Goal: Task Accomplishment & Management: Complete application form

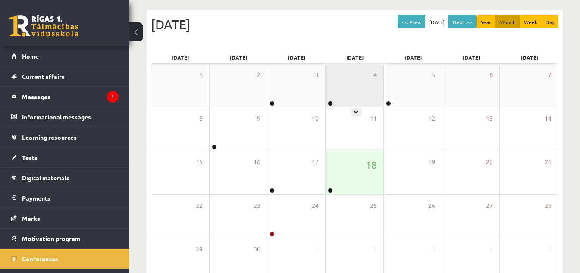
scroll to position [86, 0]
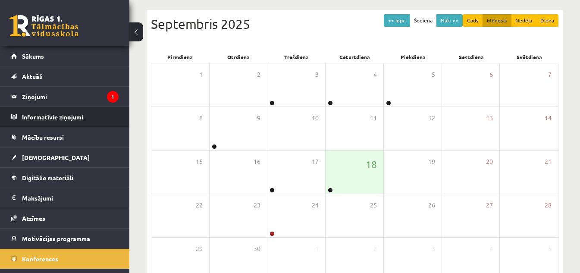
click at [84, 108] on legend "Informatīvie ziņojumi 0" at bounding box center [70, 117] width 97 height 20
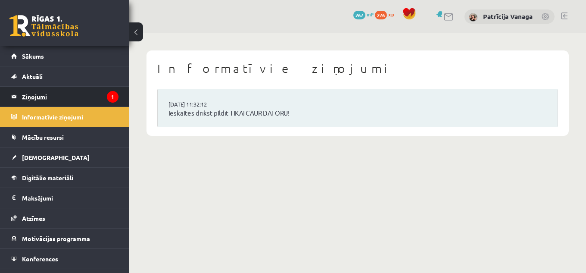
click at [98, 97] on legend "Ziņojumi 1" at bounding box center [70, 97] width 97 height 20
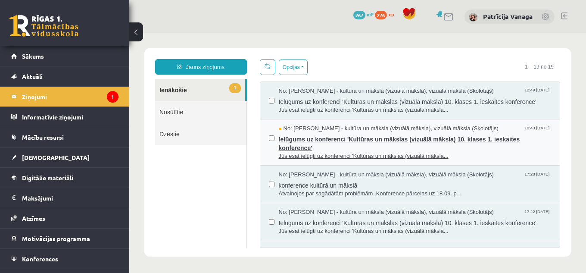
click at [284, 143] on span "Ielūgums uz konferenci 'Kultūras un mākslas (vizuālā māksla) 10. klases 1. iesk…" at bounding box center [415, 142] width 273 height 19
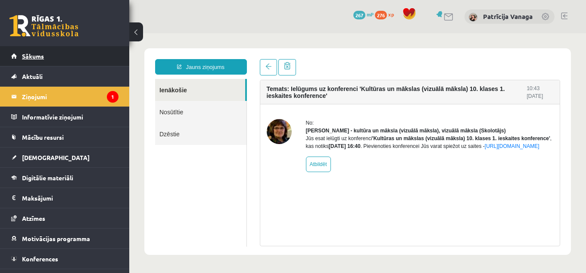
click at [99, 60] on link "Sākums" at bounding box center [64, 56] width 107 height 20
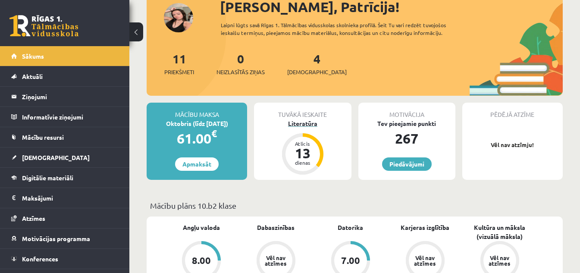
scroll to position [43, 0]
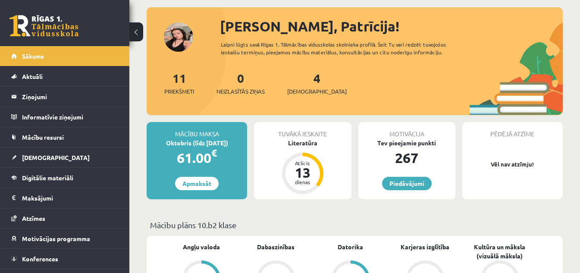
click at [307, 78] on div "4 Ieskaites" at bounding box center [316, 82] width 59 height 27
click at [303, 84] on div "4 Ieskaites" at bounding box center [316, 82] width 59 height 27
click at [309, 94] on span "[DEMOGRAPHIC_DATA]" at bounding box center [316, 91] width 59 height 9
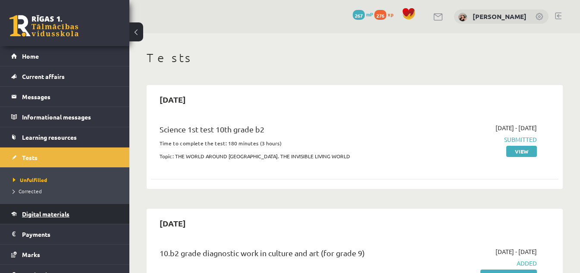
click at [80, 211] on link "Digital materials" at bounding box center [64, 214] width 107 height 20
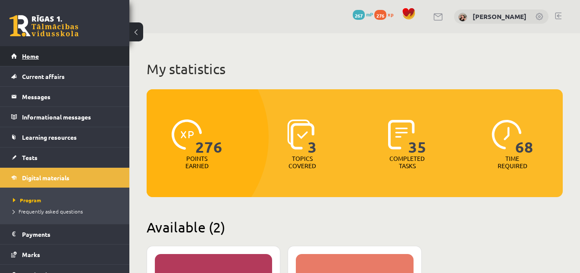
click at [107, 52] on link "Home" at bounding box center [64, 56] width 107 height 20
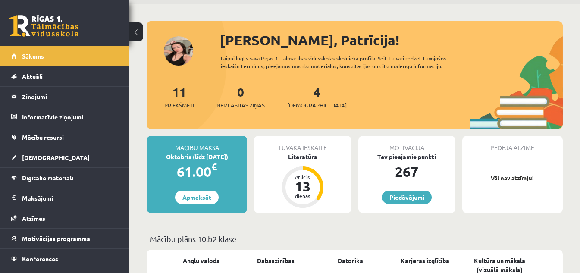
scroll to position [43, 0]
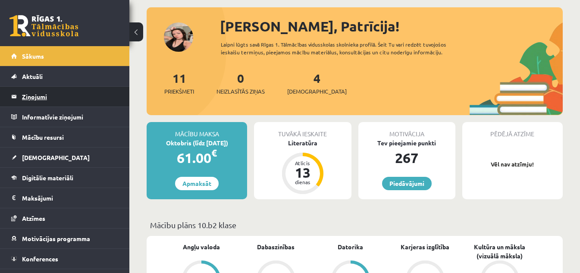
click at [94, 98] on legend "Ziņojumi 0" at bounding box center [70, 97] width 97 height 20
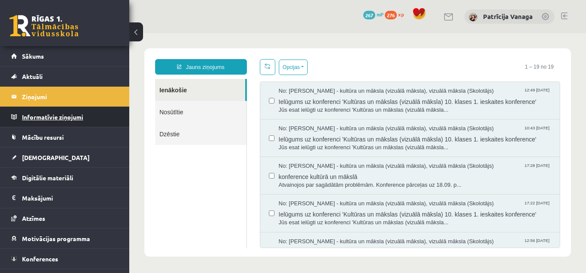
click at [108, 116] on legend "Informatīvie ziņojumi 0" at bounding box center [70, 117] width 97 height 20
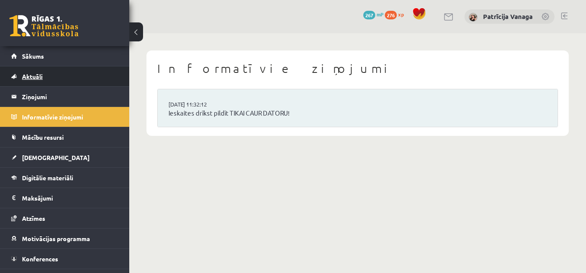
click at [109, 86] on link "Aktuāli" at bounding box center [64, 76] width 107 height 20
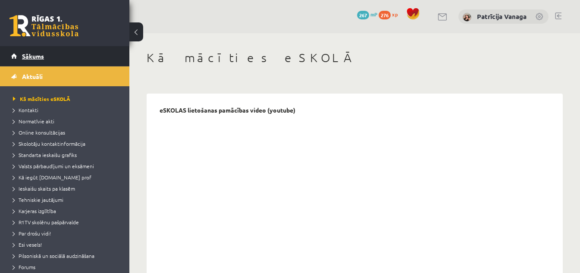
click at [107, 52] on link "Sākums" at bounding box center [64, 56] width 107 height 20
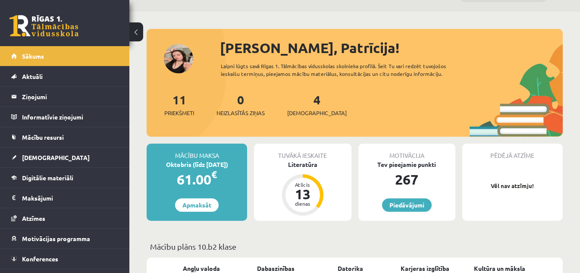
scroll to position [43, 0]
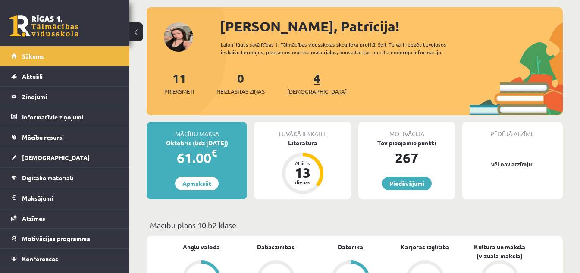
click at [302, 77] on link "4 Ieskaites" at bounding box center [316, 82] width 59 height 25
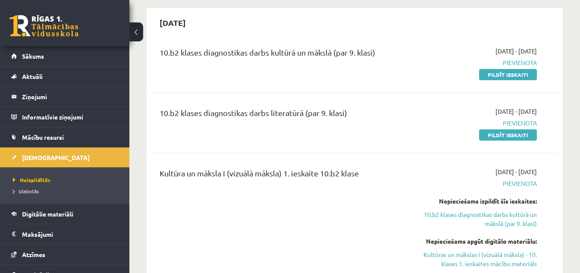
scroll to position [215, 0]
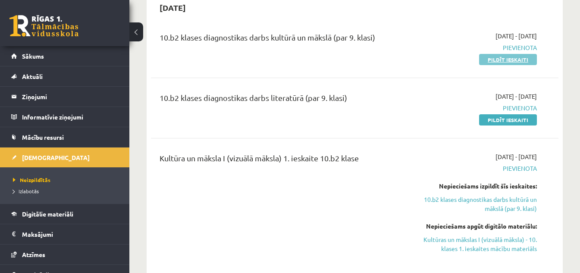
click at [512, 60] on link "Pildīt ieskaiti" at bounding box center [508, 59] width 58 height 11
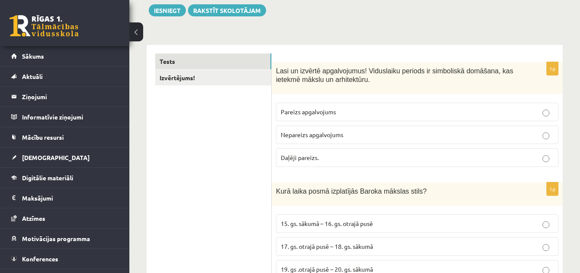
scroll to position [86, 0]
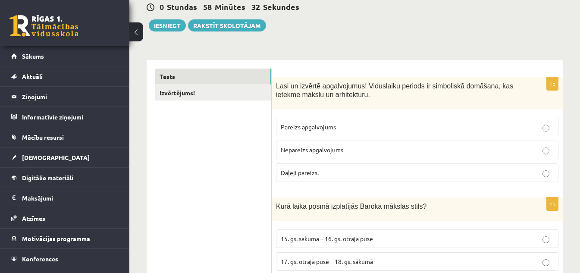
click at [543, 124] on p "Pareizs apgalvojums" at bounding box center [417, 126] width 273 height 9
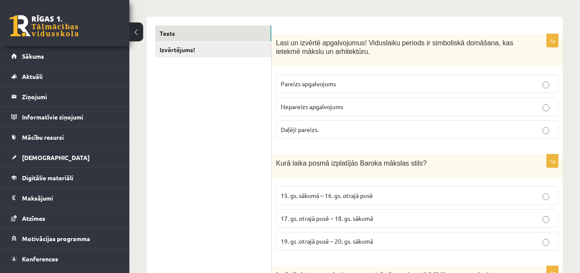
scroll to position [172, 0]
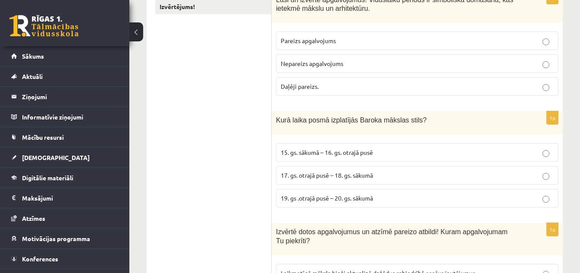
click at [544, 172] on p "17. gs. otrajā pusē – 18. gs. sākumā" at bounding box center [417, 175] width 273 height 9
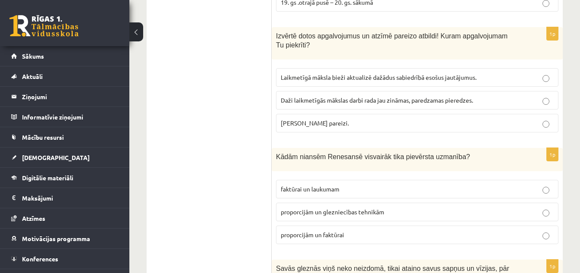
scroll to position [388, 0]
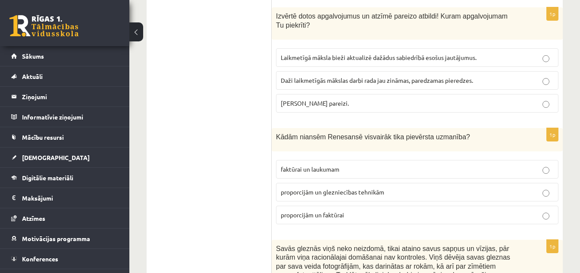
click at [549, 55] on p "Laikmetīgā māksla bieži aktualizē dažādus sabiedrībā esošus jautājumus." at bounding box center [417, 57] width 273 height 9
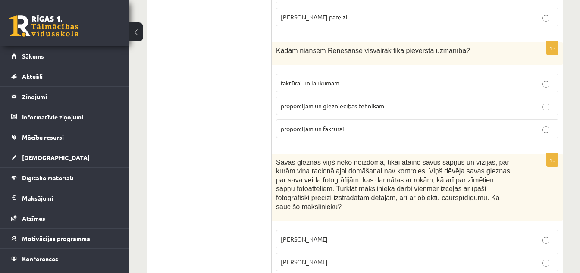
scroll to position [517, 0]
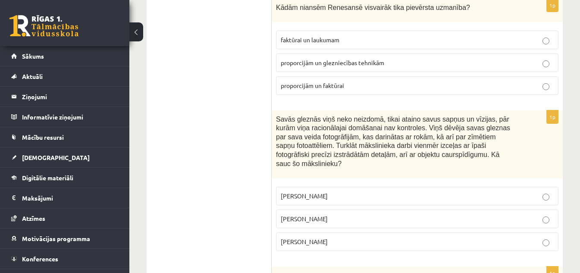
click at [547, 68] on label "proporcijām un glezniecības tehnikām" at bounding box center [417, 62] width 282 height 19
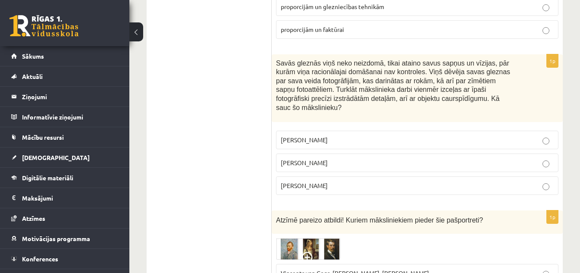
scroll to position [586, 0]
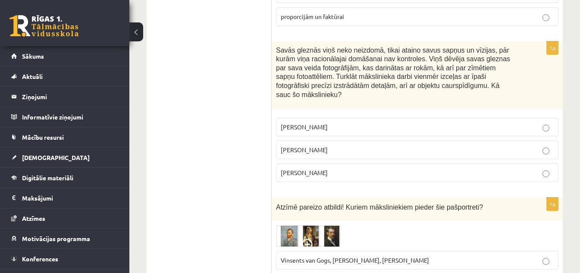
click at [375, 145] on p "Salvadors Dalī" at bounding box center [417, 149] width 273 height 9
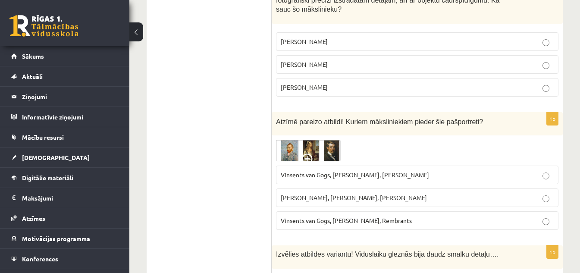
scroll to position [672, 0]
click at [438, 215] on p "Vinsents van Gogs, Kārlis Padegs, Rembrants" at bounding box center [417, 219] width 273 height 9
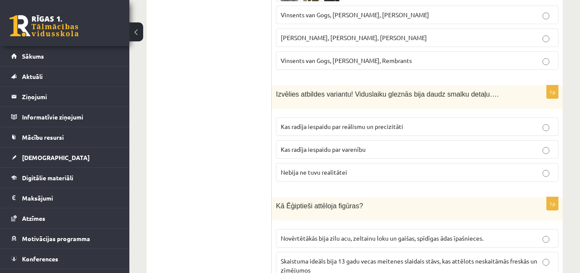
scroll to position [845, 0]
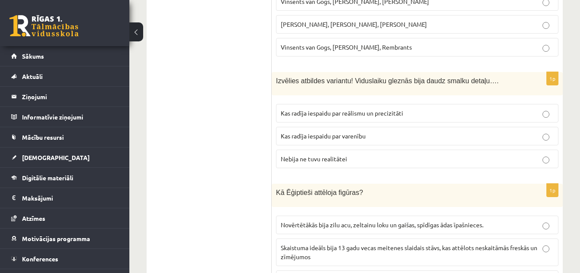
click at [535, 109] on p "Kas radīja iespaidu par reālismu un precizitāti" at bounding box center [417, 113] width 273 height 9
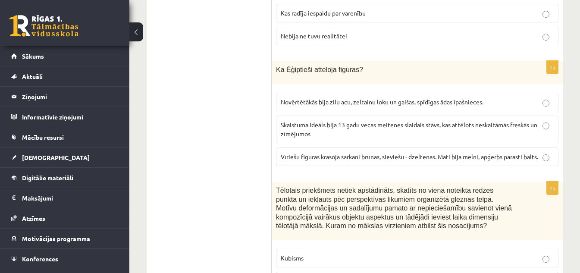
scroll to position [974, 0]
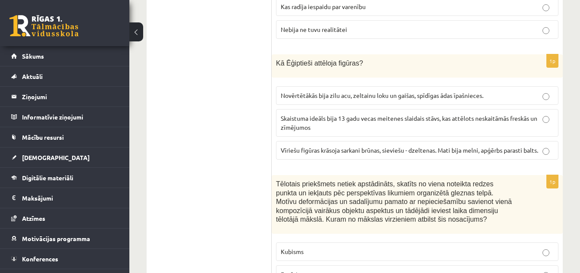
click at [543, 146] on p "Vīriešu figūras krāsoja sarkani brūnas, sieviešu - dzeltenas. Mati bija melni, …" at bounding box center [417, 150] width 273 height 9
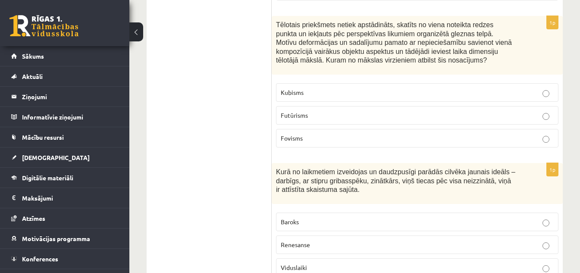
scroll to position [1146, 0]
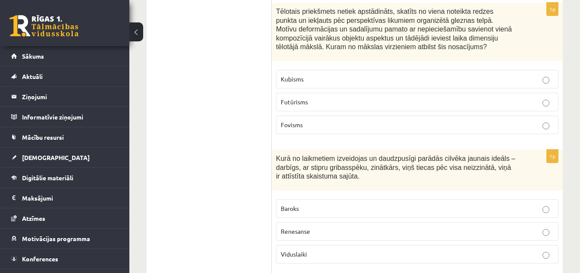
click at [432, 75] on p "Kubisms" at bounding box center [417, 79] width 273 height 9
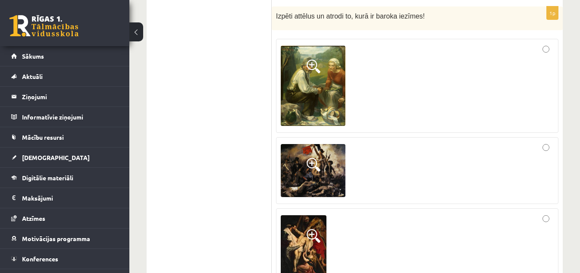
scroll to position [1422, 0]
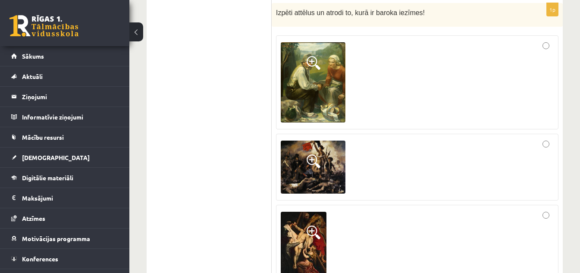
click at [539, 138] on div at bounding box center [417, 167] width 273 height 58
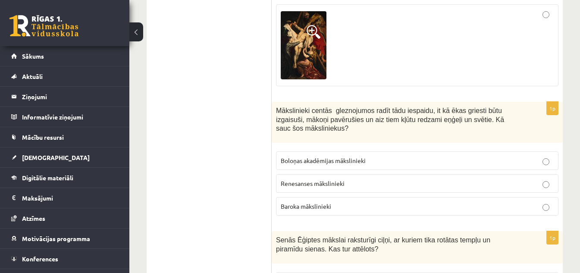
scroll to position [1638, 0]
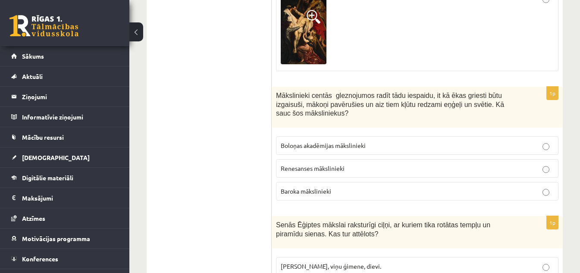
click at [518, 187] on p "Baroka mākslinieki" at bounding box center [417, 191] width 273 height 9
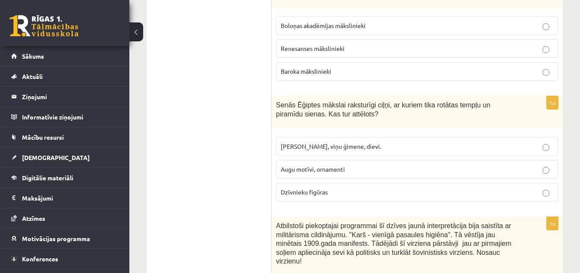
scroll to position [1767, 0]
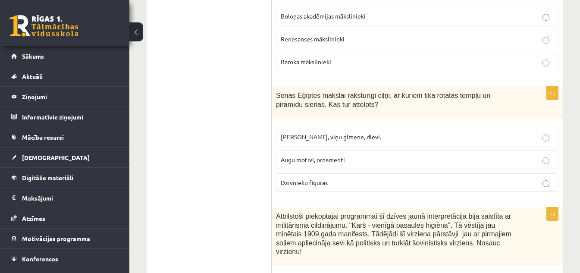
click at [519, 132] on p "Faraoni, viņu ģimene, dievi." at bounding box center [417, 136] width 273 height 9
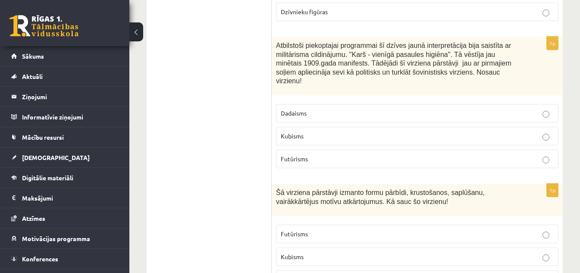
scroll to position [1922, 0]
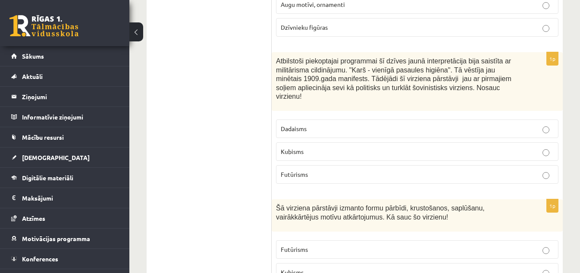
click at [427, 170] on p "Futūrisms" at bounding box center [417, 174] width 273 height 9
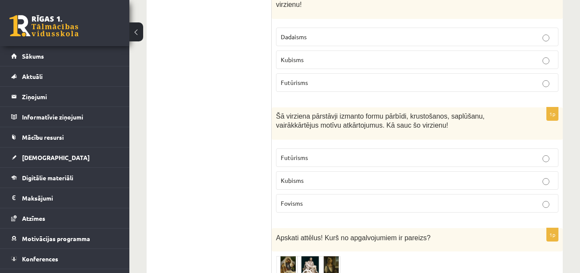
scroll to position [2051, 0]
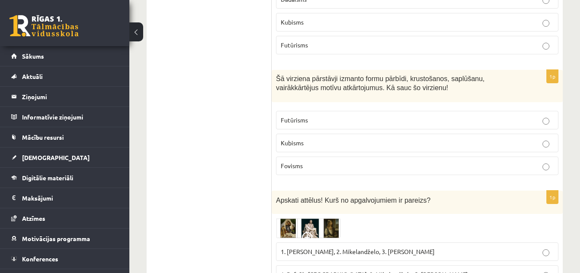
click at [446, 116] on p "Futūrisms" at bounding box center [417, 120] width 273 height 9
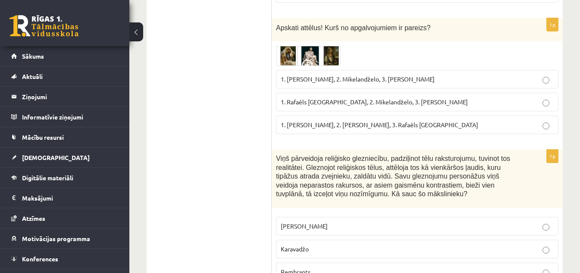
scroll to position [2181, 0]
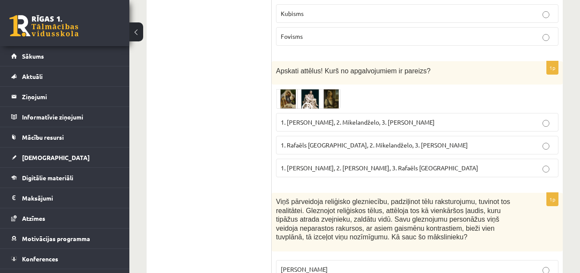
click at [457, 118] on p "1. Leonardo da Vinči, 2. Mikelandželo, 3. Albrehts Dīrers" at bounding box center [417, 122] width 273 height 9
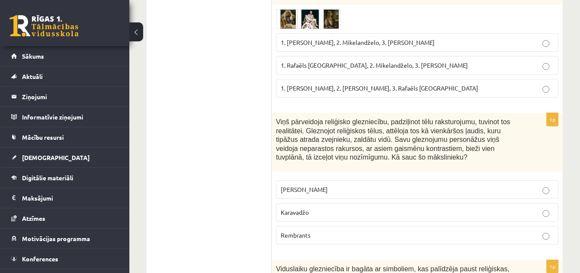
scroll to position [2267, 0]
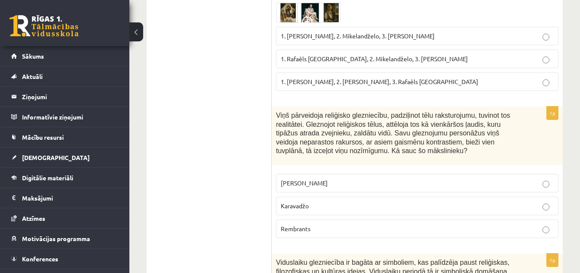
click at [428, 198] on label "Karavadžo" at bounding box center [417, 206] width 282 height 19
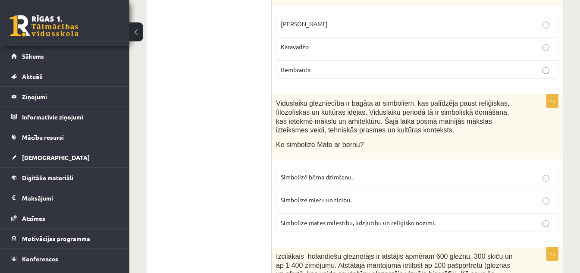
scroll to position [2439, 0]
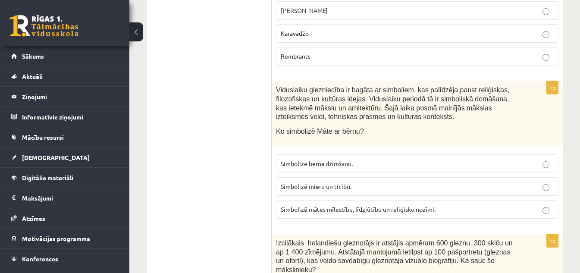
click at [479, 200] on label "Simbolizē mātes mīlestību, līdzjūtību un reliģisko nozīmi." at bounding box center [417, 209] width 282 height 19
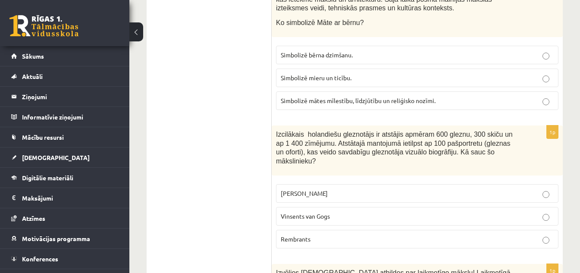
scroll to position [2569, 0]
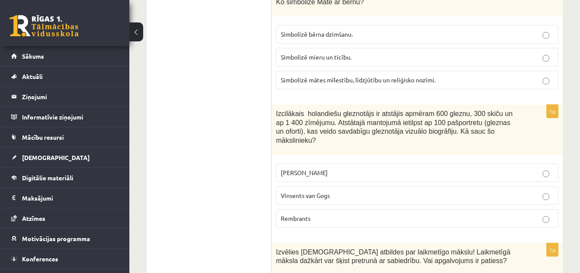
click at [461, 214] on p "Rembrants" at bounding box center [417, 218] width 273 height 9
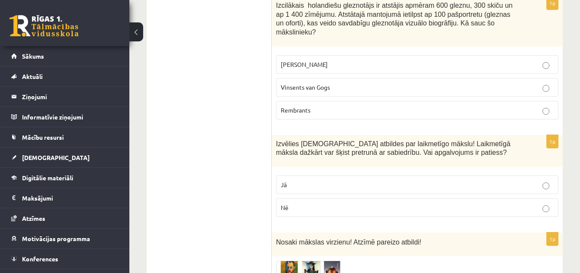
scroll to position [2698, 0]
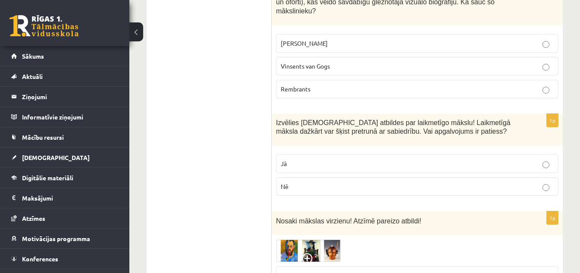
click at [494, 159] on p "Jā" at bounding box center [417, 163] width 273 height 9
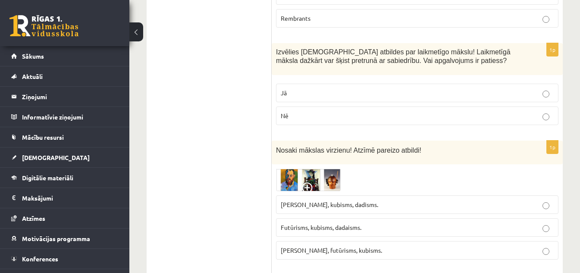
scroll to position [2784, 0]
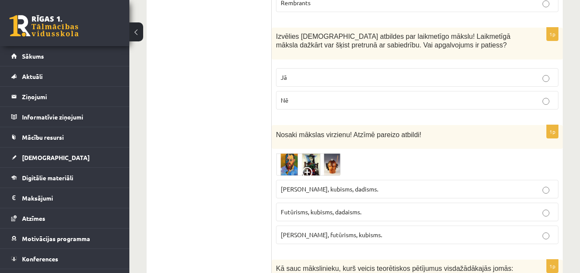
click at [459, 207] on p "Futūrisms, kubisms, dadaisms." at bounding box center [417, 211] width 273 height 9
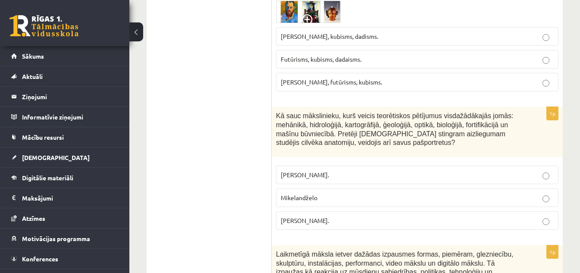
scroll to position [2957, 0]
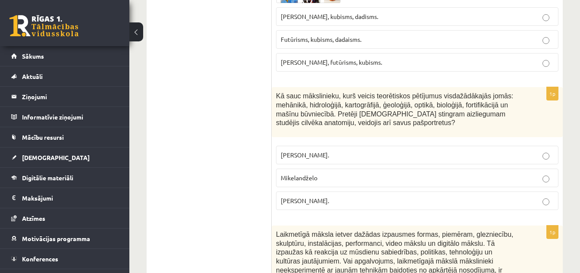
click at [468, 196] on p "Leonardo da Vinči." at bounding box center [417, 200] width 273 height 9
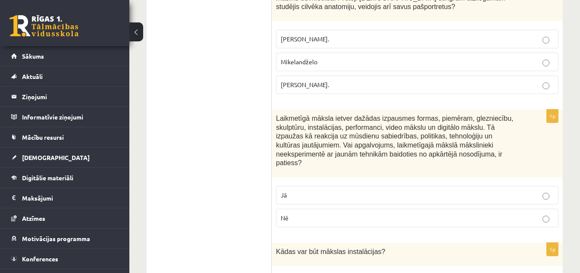
scroll to position [3086, 0]
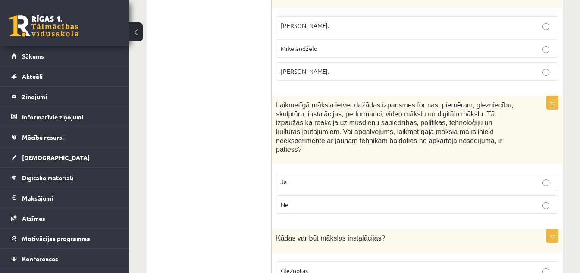
click at [454, 179] on fieldset "Jā Nē" at bounding box center [417, 192] width 282 height 48
click at [496, 200] on p "Nē" at bounding box center [417, 204] width 273 height 9
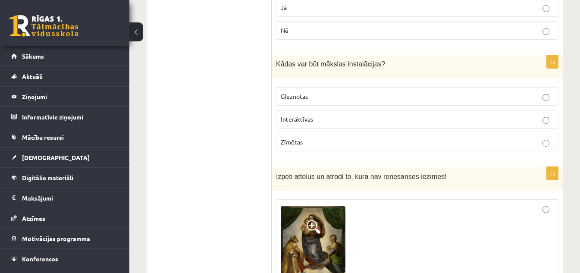
scroll to position [3258, 0]
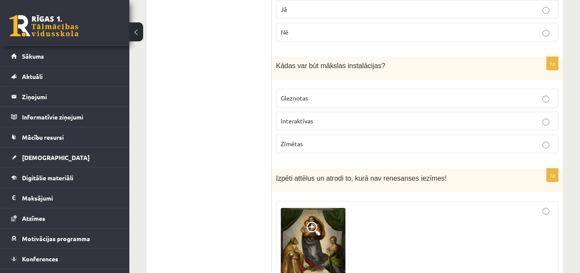
click at [522, 112] on label "Interaktīvas" at bounding box center [417, 121] width 282 height 19
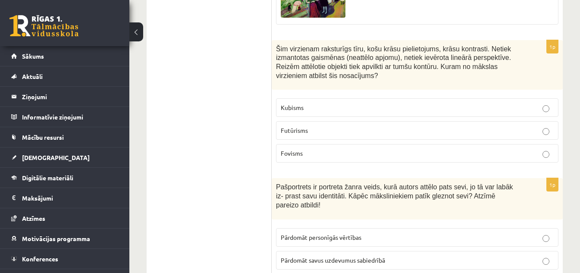
scroll to position [3697, 0]
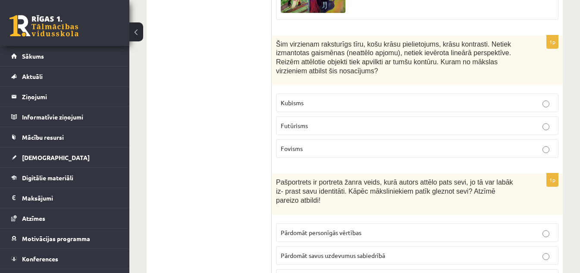
click at [499, 144] on p "Fovisms" at bounding box center [417, 148] width 273 height 9
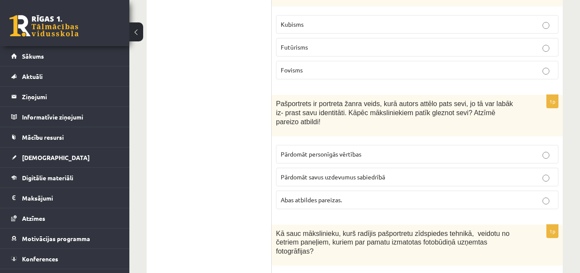
scroll to position [3783, 0]
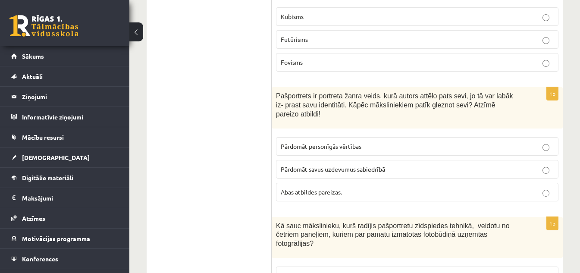
click at [507, 187] on p "Abas atbildes pareizas." at bounding box center [417, 191] width 273 height 9
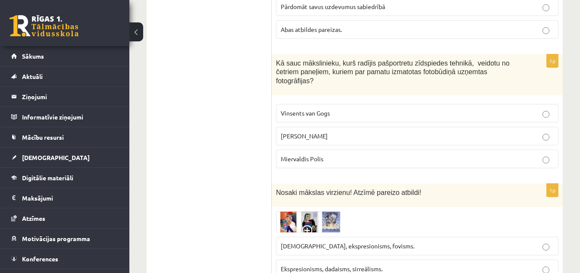
scroll to position [3955, 0]
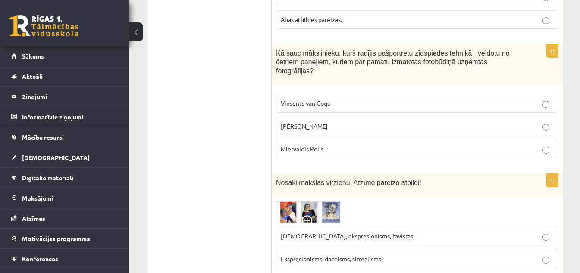
drag, startPoint x: 495, startPoint y: 69, endPoint x: 502, endPoint y: 67, distance: 7.0
click at [499, 117] on label "Endijs Vorhols" at bounding box center [417, 126] width 282 height 19
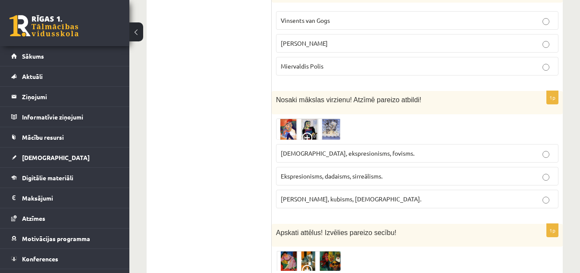
scroll to position [4041, 0]
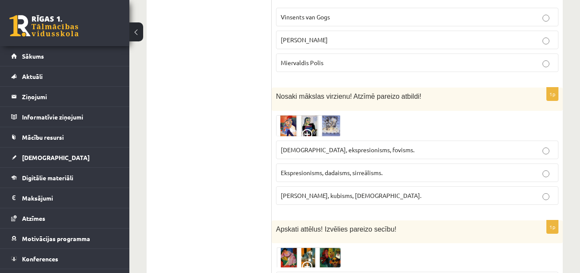
click at [401, 168] on p "Ekspresionisms, dadaisms, sirreālisms." at bounding box center [417, 172] width 273 height 9
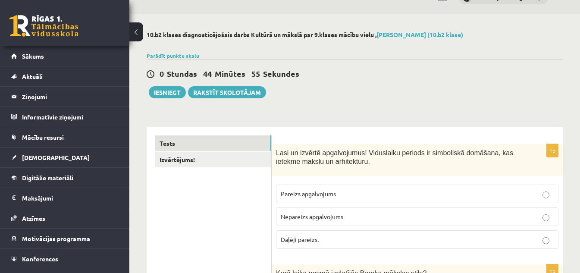
scroll to position [0, 0]
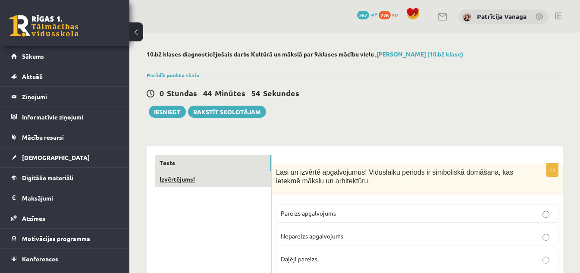
click at [205, 178] on link "Izvērtējums!" at bounding box center [213, 179] width 116 height 16
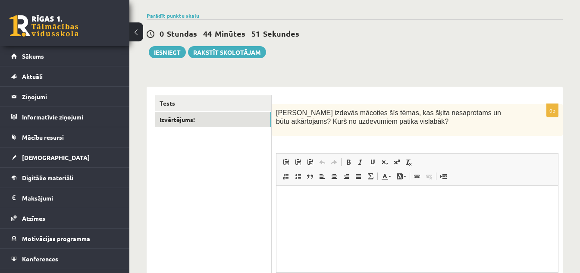
scroll to position [103, 0]
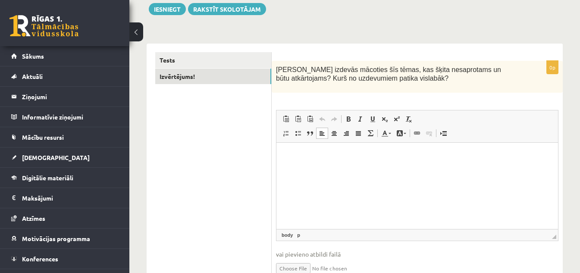
click at [449, 169] on html at bounding box center [416, 156] width 281 height 26
click at [340, 154] on p "**********" at bounding box center [417, 155] width 264 height 9
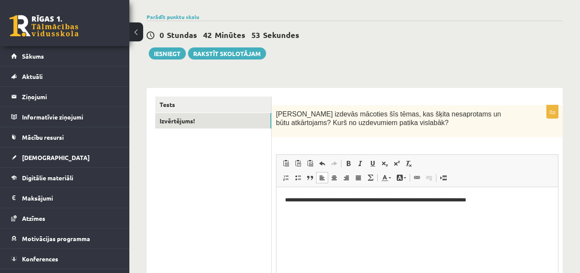
scroll to position [43, 0]
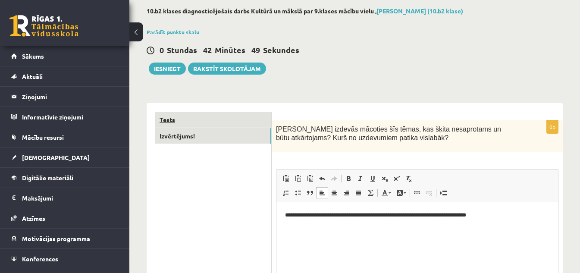
click at [204, 119] on link "Tests" at bounding box center [213, 120] width 116 height 16
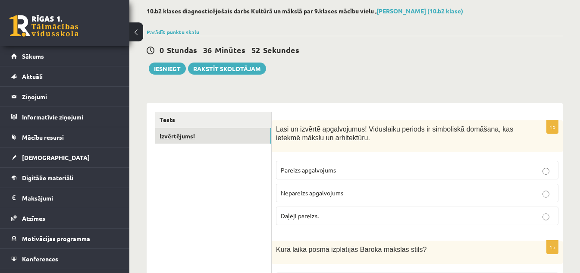
click at [204, 130] on link "Izvērtējums!" at bounding box center [213, 136] width 116 height 16
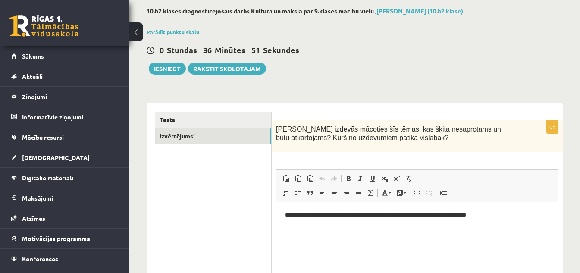
scroll to position [0, 0]
click at [256, 118] on link "Tests" at bounding box center [213, 120] width 116 height 16
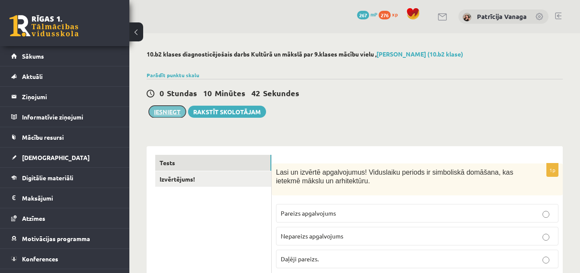
click at [176, 112] on button "Iesniegt" at bounding box center [167, 112] width 37 height 12
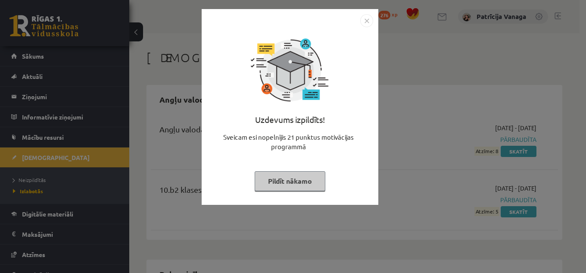
click at [364, 25] on img "Close" at bounding box center [366, 20] width 13 height 13
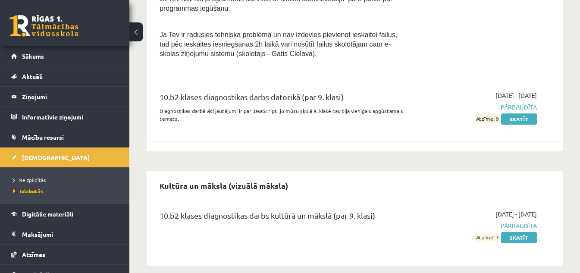
scroll to position [623, 0]
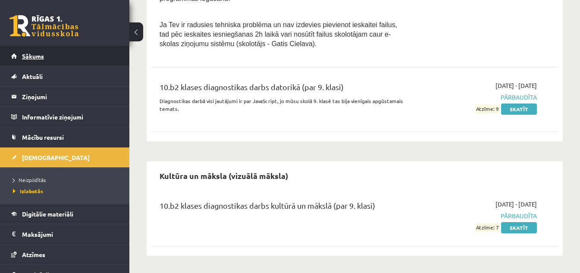
click at [87, 62] on link "Sākums" at bounding box center [64, 56] width 107 height 20
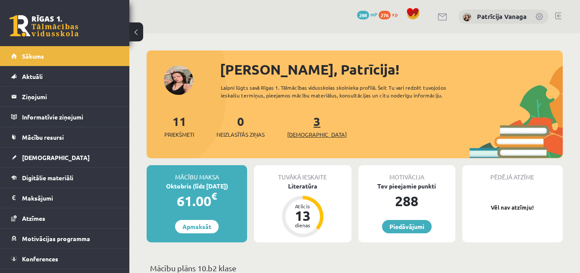
click at [308, 131] on span "[DEMOGRAPHIC_DATA]" at bounding box center [316, 134] width 59 height 9
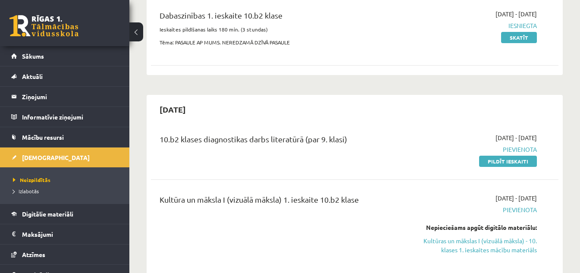
scroll to position [129, 0]
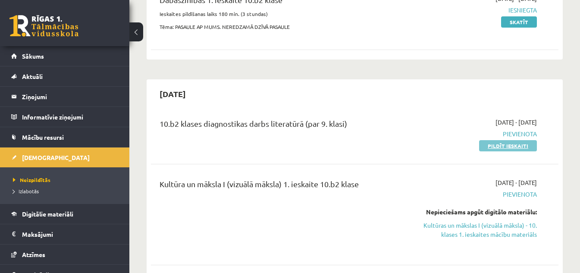
click at [522, 150] on link "Pildīt ieskaiti" at bounding box center [508, 145] width 58 height 11
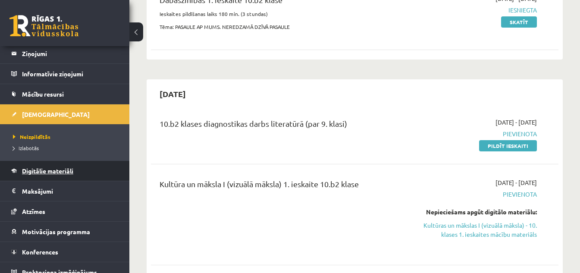
scroll to position [52, 0]
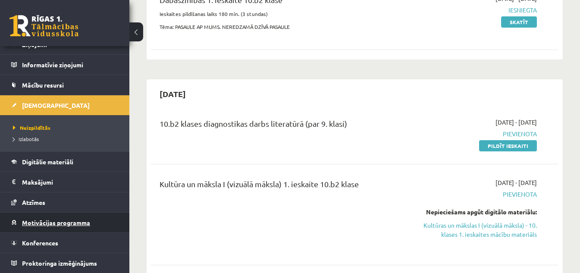
click at [102, 225] on link "Motivācijas programma" at bounding box center [64, 222] width 107 height 20
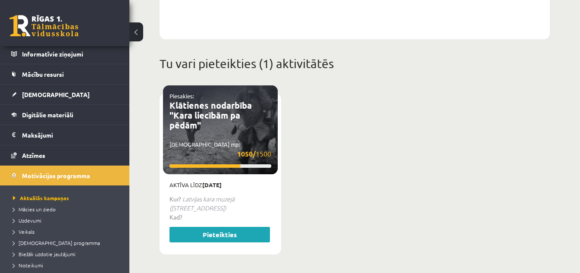
scroll to position [95, 0]
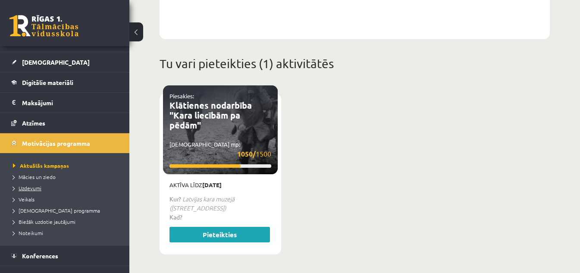
click at [70, 189] on link "Uzdevumi" at bounding box center [67, 188] width 108 height 8
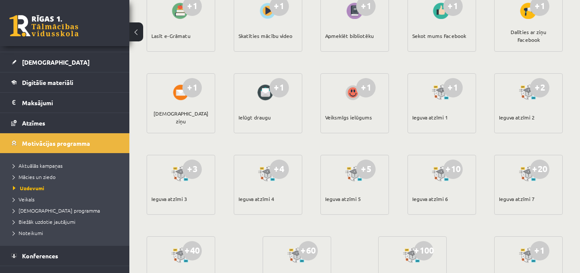
scroll to position [104, 0]
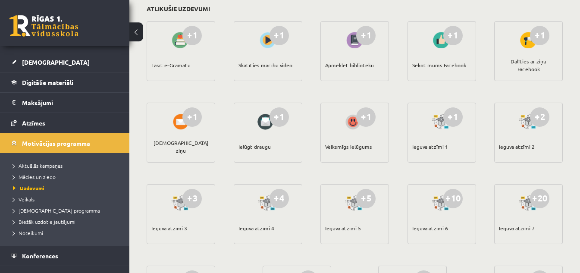
click at [453, 36] on div "+1" at bounding box center [452, 35] width 19 height 19
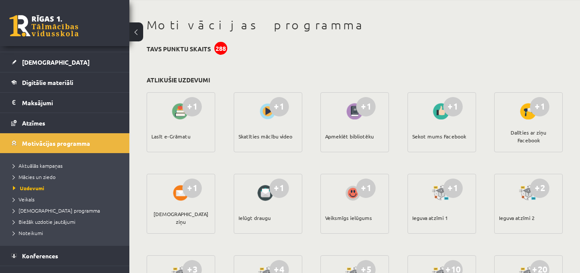
scroll to position [18, 0]
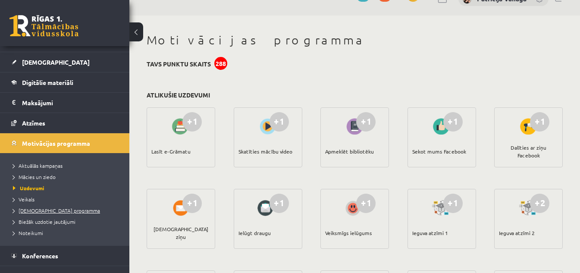
click at [64, 208] on span "[DEMOGRAPHIC_DATA] programma" at bounding box center [56, 210] width 87 height 7
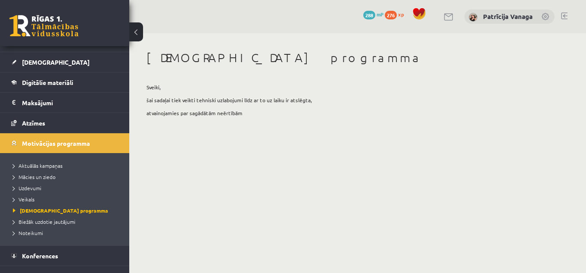
click at [48, 160] on li "Aktuālās kampaņas" at bounding box center [67, 165] width 108 height 11
click at [56, 162] on span "Aktuālās kampaņas" at bounding box center [41, 165] width 56 height 7
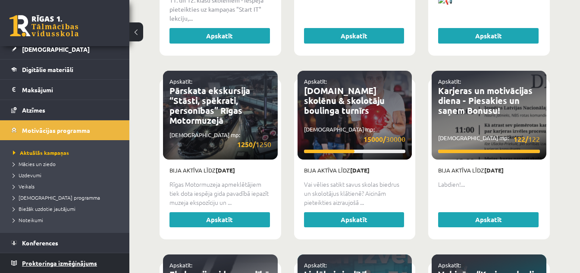
scroll to position [1896, 0]
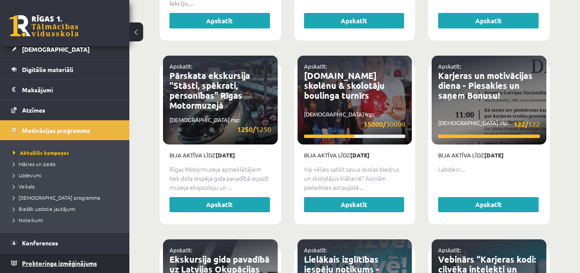
click at [102, 262] on link "Proktoringa izmēģinājums" at bounding box center [64, 263] width 107 height 20
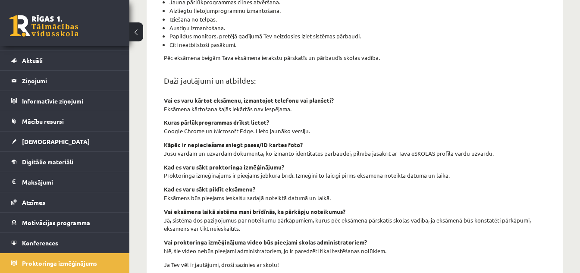
scroll to position [356, 0]
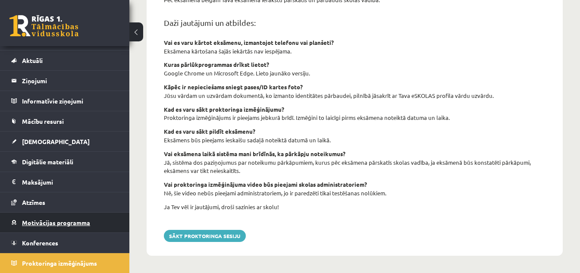
click at [103, 224] on link "Motivācijas programma" at bounding box center [64, 222] width 107 height 20
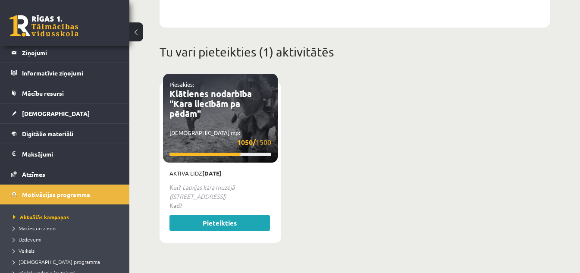
scroll to position [59, 0]
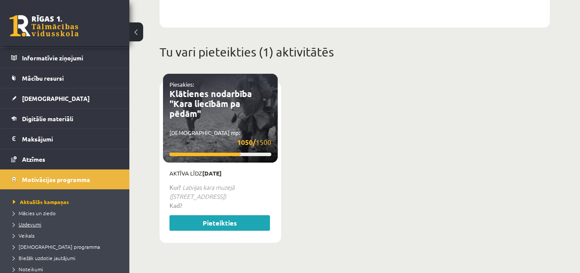
click at [37, 224] on span "Uzdevumi" at bounding box center [27, 224] width 28 height 7
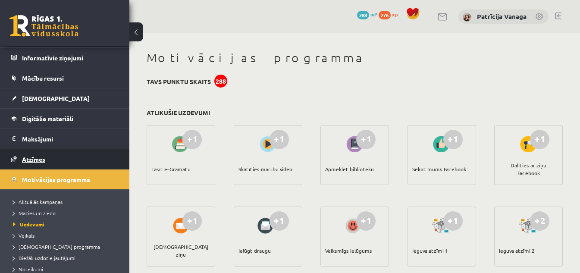
click at [94, 166] on link "Atzīmes" at bounding box center [64, 159] width 107 height 20
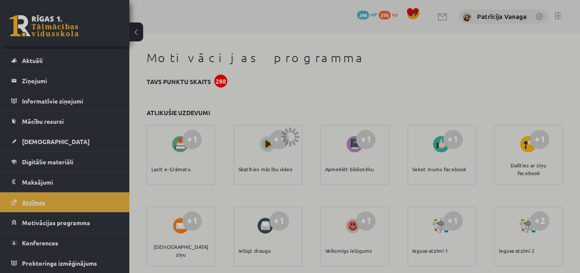
scroll to position [16, 0]
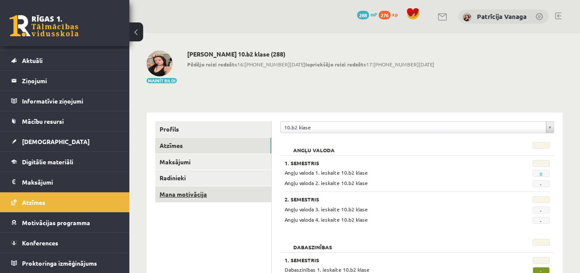
click at [207, 194] on link "Mana motivācija" at bounding box center [213, 194] width 116 height 16
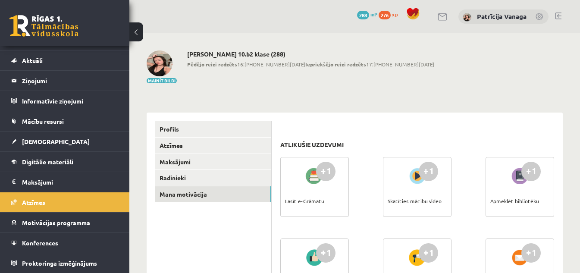
scroll to position [43, 0]
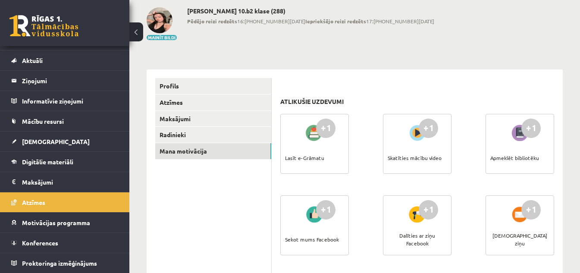
click at [432, 154] on div "Skatīties mācību video" at bounding box center [414, 158] width 54 height 30
drag, startPoint x: 390, startPoint y: 163, endPoint x: 412, endPoint y: 155, distance: 23.5
click at [391, 163] on div "Skatīties mācību video" at bounding box center [414, 158] width 54 height 30
click at [420, 154] on div "Skatīties mācību video" at bounding box center [414, 158] width 54 height 30
click at [404, 164] on div "Skatīties mācību video" at bounding box center [414, 158] width 54 height 30
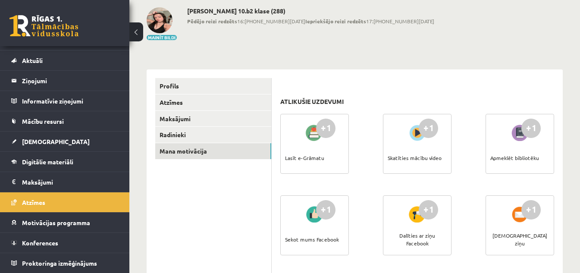
click at [420, 122] on div "+1" at bounding box center [427, 128] width 19 height 19
click at [404, 133] on div "+1 Skatīties mācību video" at bounding box center [417, 144] width 69 height 60
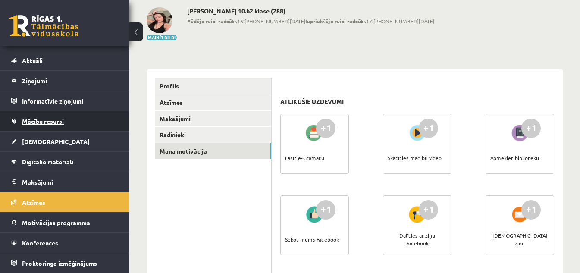
click at [66, 116] on link "Mācību resursi" at bounding box center [64, 121] width 107 height 20
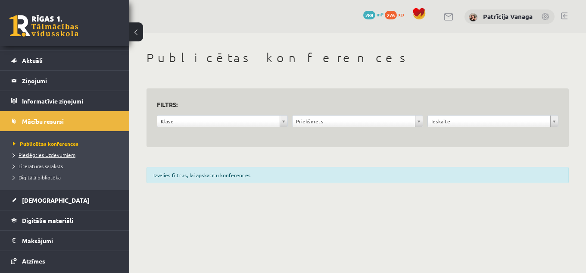
click at [59, 153] on span "Pieslēgties Uzdevumiem" at bounding box center [44, 154] width 62 height 7
click at [46, 165] on span "Literatūras saraksts" at bounding box center [38, 165] width 50 height 7
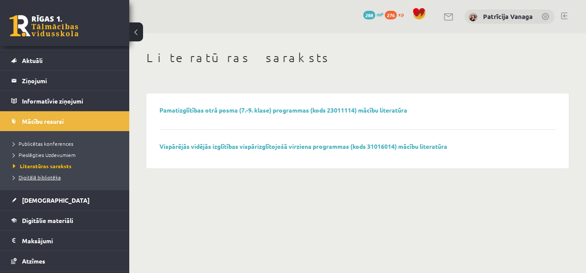
click at [62, 175] on link "Digitālā bibliotēka" at bounding box center [67, 177] width 108 height 8
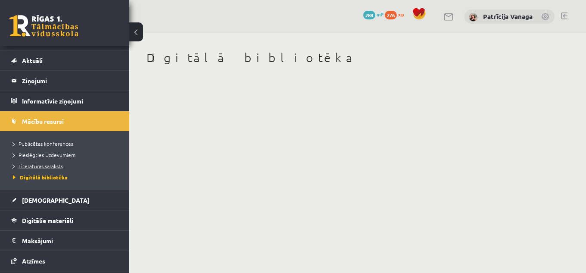
click at [41, 167] on span "Literatūras saraksts" at bounding box center [38, 165] width 50 height 7
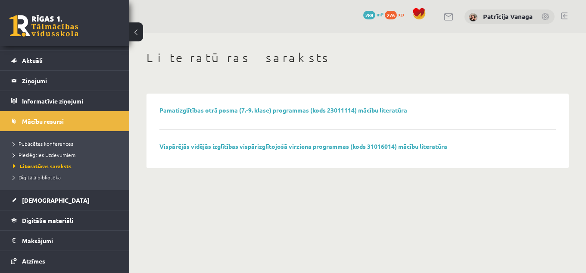
click at [45, 174] on span "Digitālā bibliotēka" at bounding box center [37, 177] width 48 height 7
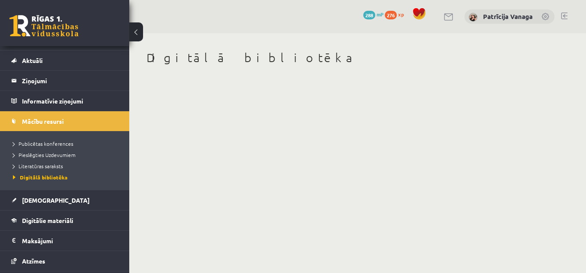
click at [49, 173] on link "Digitālā bibliotēka" at bounding box center [67, 177] width 108 height 8
click at [72, 102] on legend "Informatīvie ziņojumi 0" at bounding box center [70, 101] width 97 height 20
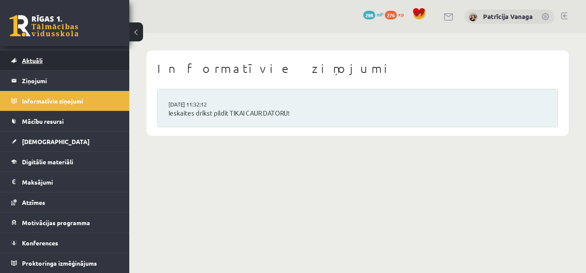
click at [52, 62] on link "Aktuāli" at bounding box center [64, 60] width 107 height 20
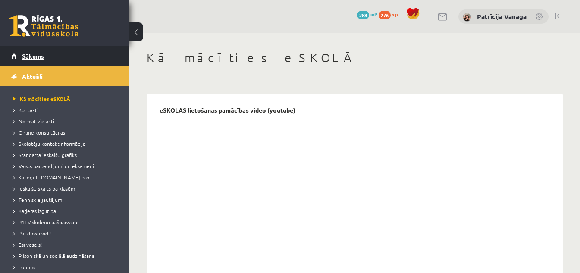
click at [65, 54] on link "Sākums" at bounding box center [64, 56] width 107 height 20
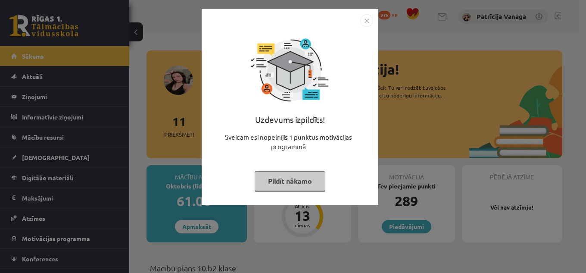
click at [308, 185] on button "Pildīt nākamo" at bounding box center [290, 181] width 71 height 20
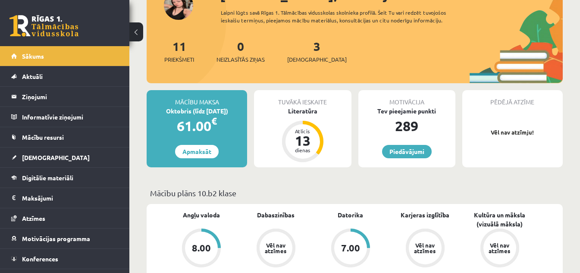
scroll to position [86, 0]
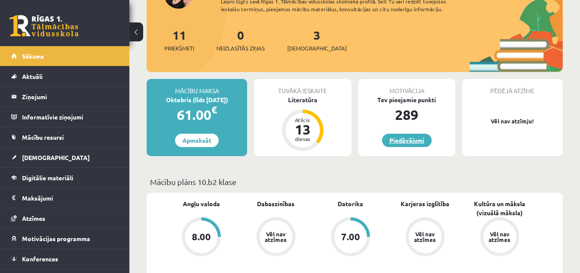
click at [421, 145] on link "Piedāvājumi" at bounding box center [407, 140] width 50 height 13
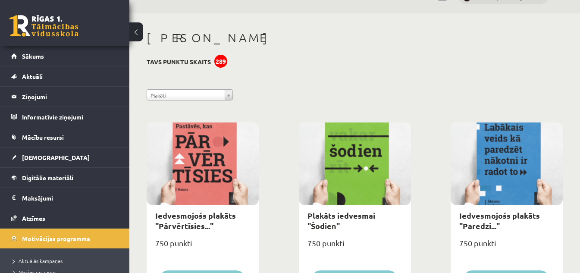
scroll to position [13, 0]
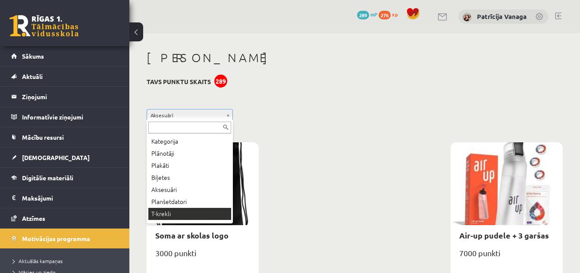
scroll to position [10, 0]
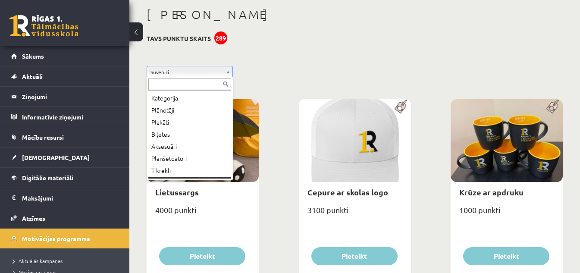
scroll to position [10, 0]
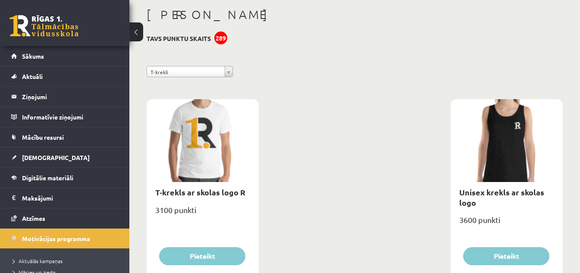
scroll to position [77, 0]
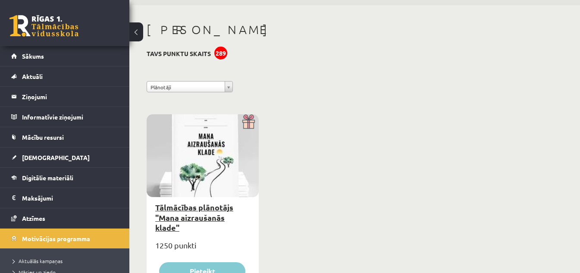
scroll to position [43, 0]
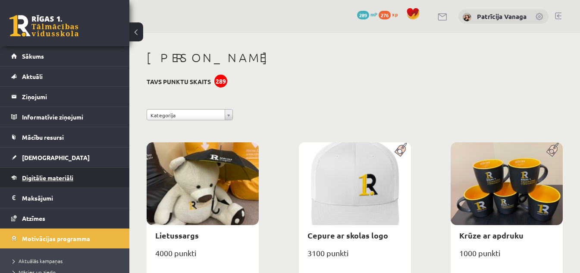
click at [64, 173] on link "Digitālie materiāli" at bounding box center [64, 178] width 107 height 20
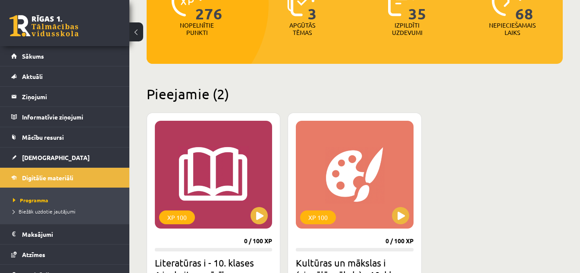
scroll to position [133, 0]
